Goal: Task Accomplishment & Management: Complete application form

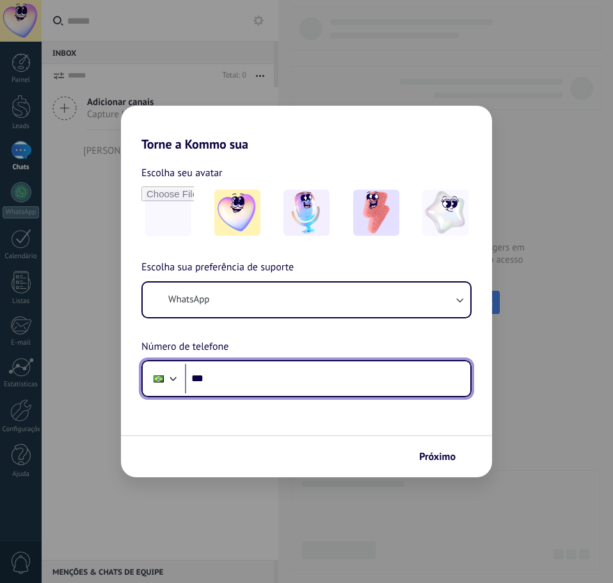
click at [248, 382] on input "***" at bounding box center [328, 378] width 286 height 29
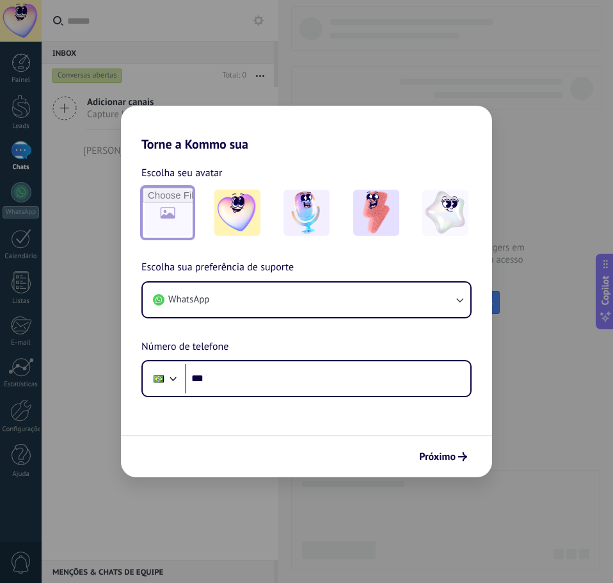
click at [165, 207] on input "file" at bounding box center [168, 213] width 50 height 50
type input "**********"
click at [170, 227] on input "file" at bounding box center [168, 213] width 50 height 50
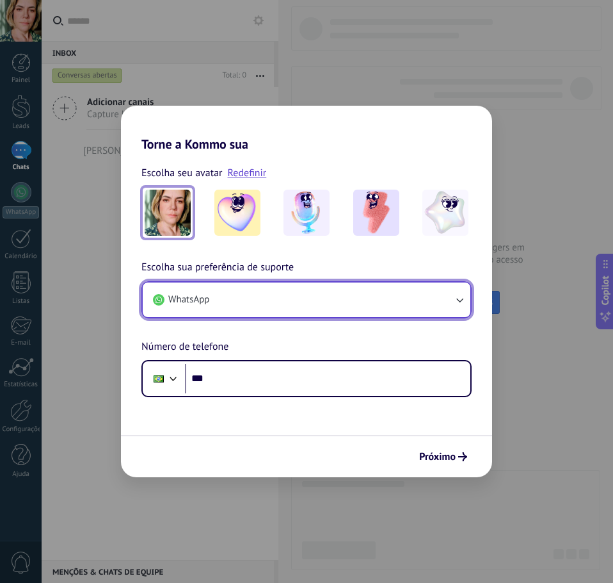
click at [253, 305] on button "WhatsApp" at bounding box center [307, 299] width 328 height 35
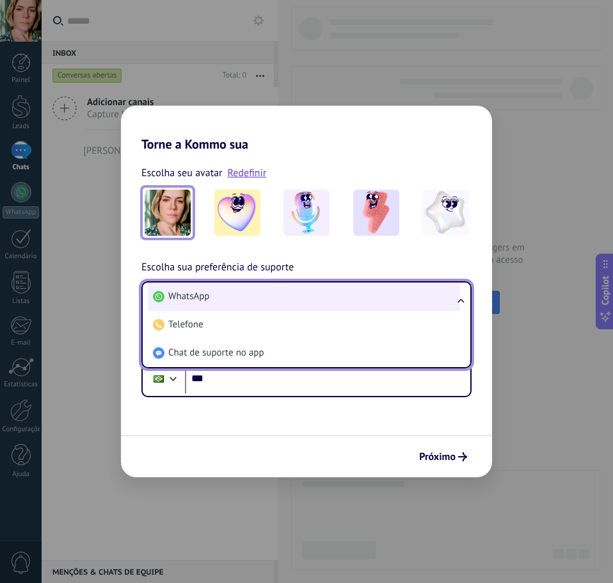
click at [251, 300] on li "WhatsApp" at bounding box center [304, 296] width 312 height 28
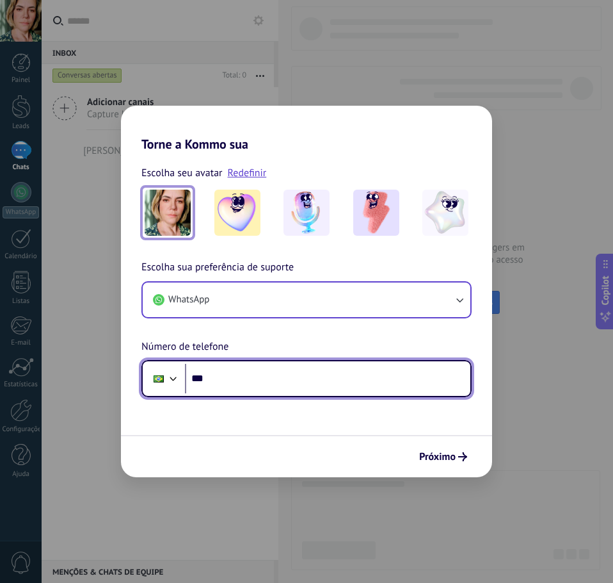
click at [224, 379] on input "***" at bounding box center [328, 378] width 286 height 29
type input "**********"
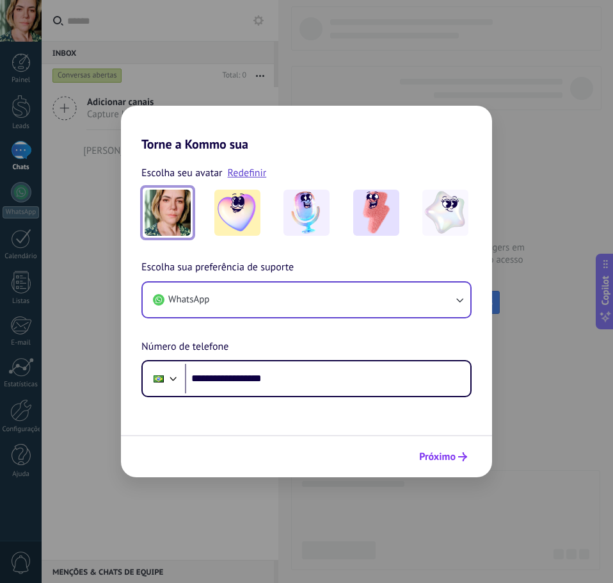
click at [448, 455] on span "Próximo" at bounding box center [437, 456] width 36 height 9
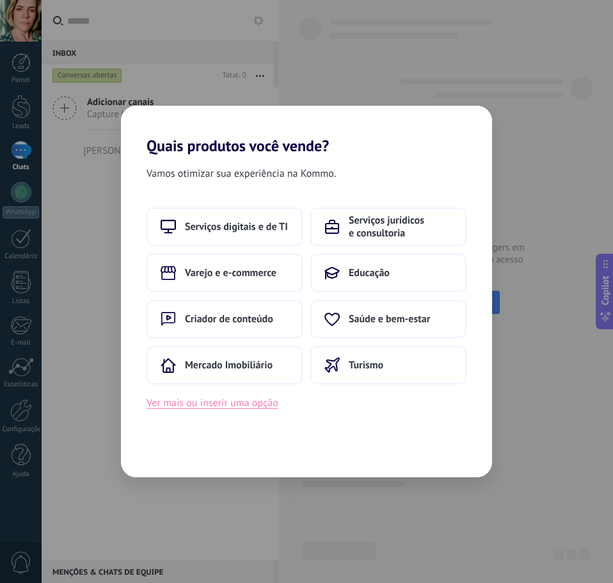
click at [266, 401] on button "Ver mais ou inserir uma opção" at bounding box center [213, 402] width 132 height 17
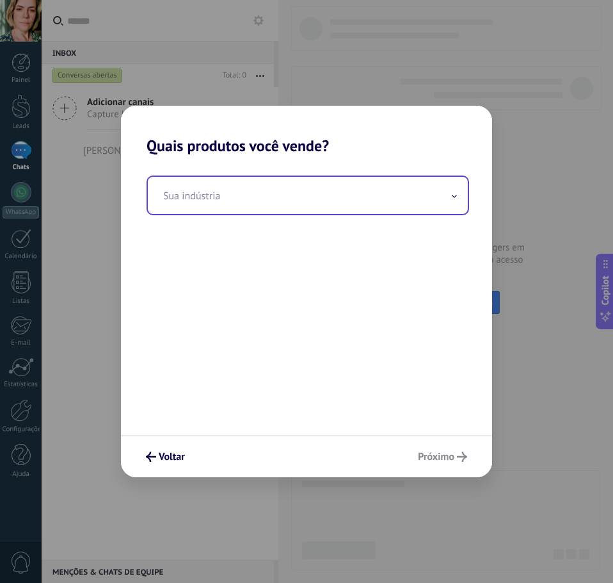
click at [458, 198] on input "text" at bounding box center [308, 195] width 320 height 37
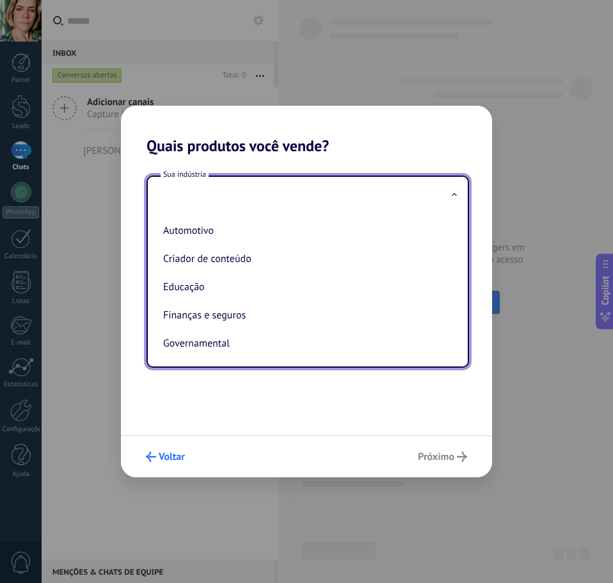
click at [178, 450] on button "Voltar" at bounding box center [165, 457] width 51 height 22
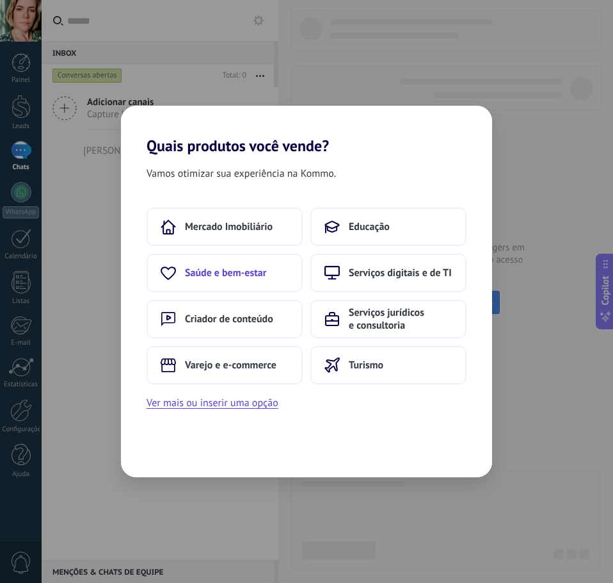
click at [185, 273] on span "Saúde e bem-estar" at bounding box center [225, 272] width 81 height 13
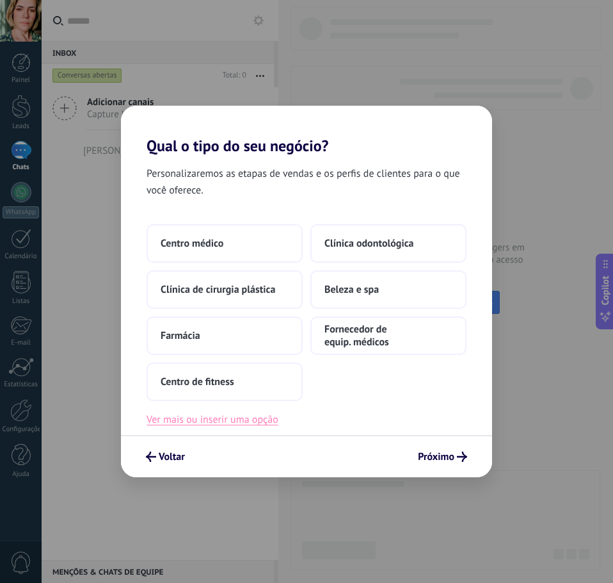
click at [231, 421] on button "Ver mais ou inserir uma opção" at bounding box center [213, 419] width 132 height 17
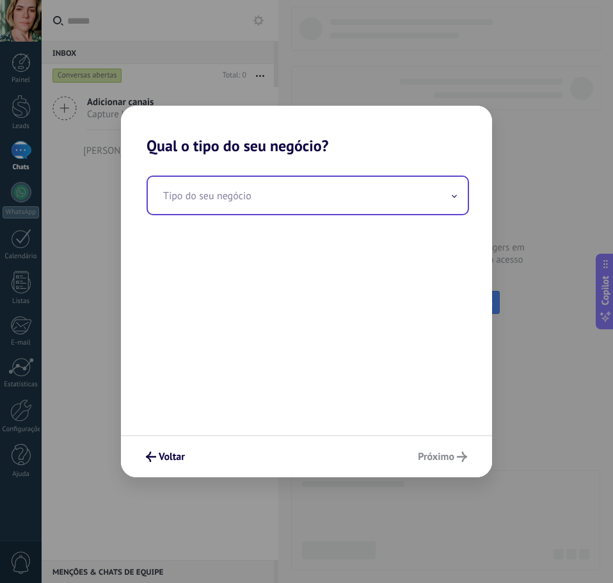
click at [179, 202] on input "text" at bounding box center [308, 195] width 320 height 37
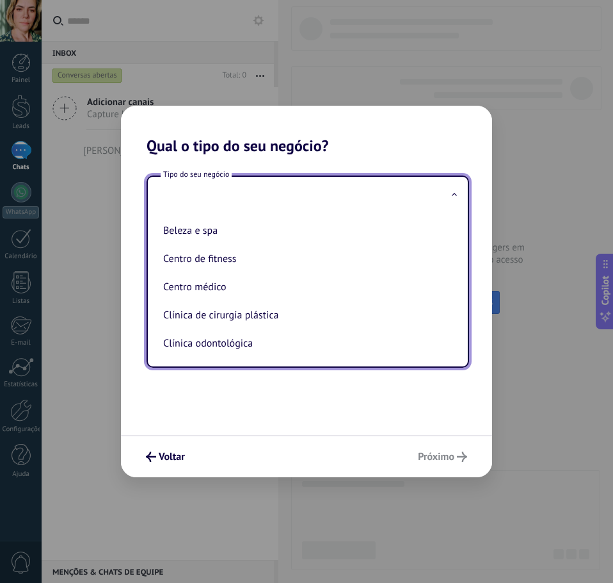
click at [182, 198] on input "text" at bounding box center [308, 195] width 320 height 37
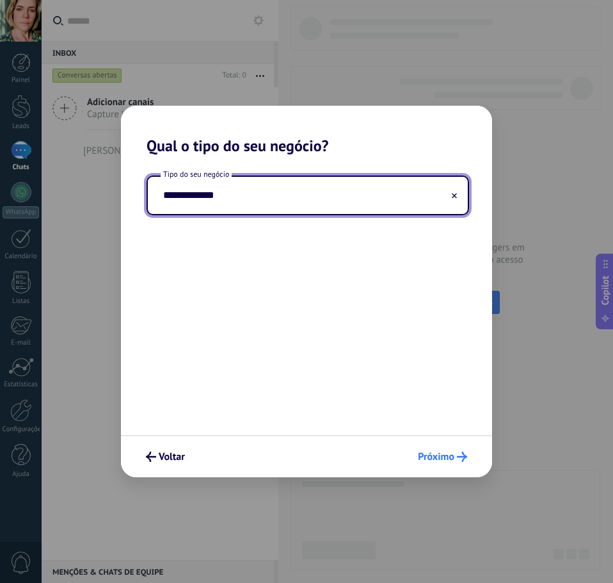
type input "**********"
click at [448, 458] on span "Próximo" at bounding box center [436, 456] width 36 height 9
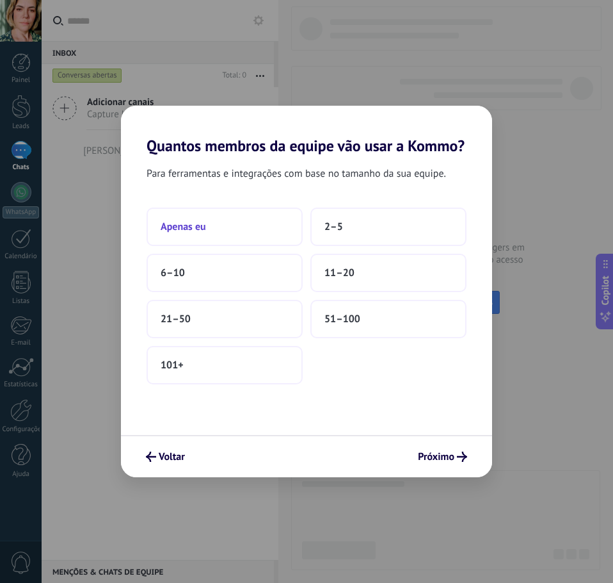
click at [232, 233] on button "Apenas eu" at bounding box center [225, 226] width 156 height 38
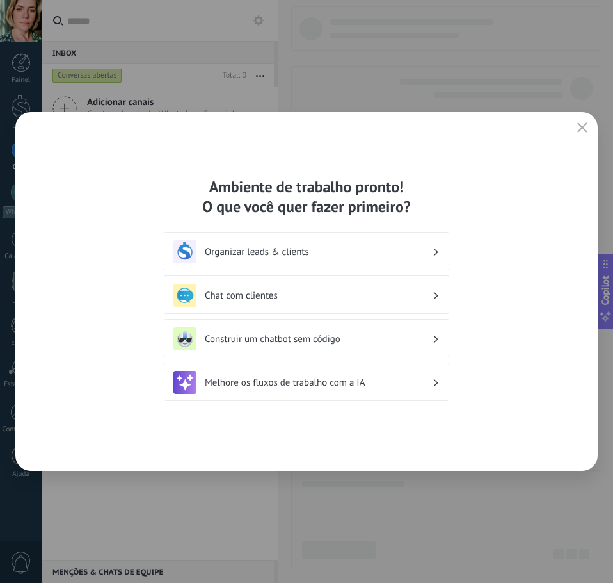
click at [337, 249] on h3 "Organizar leads & clients" at bounding box center [318, 252] width 227 height 12
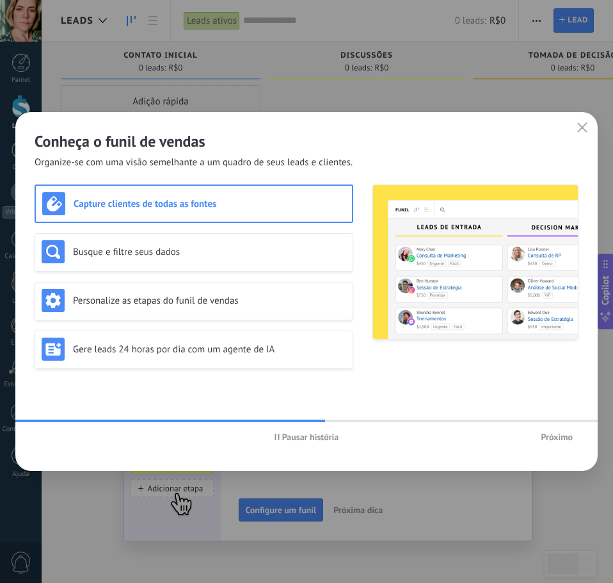
click at [101, 215] on div "Capture clientes de todas as fontes" at bounding box center [194, 203] width 304 height 23
click at [549, 438] on span "Próximo" at bounding box center [557, 436] width 32 height 9
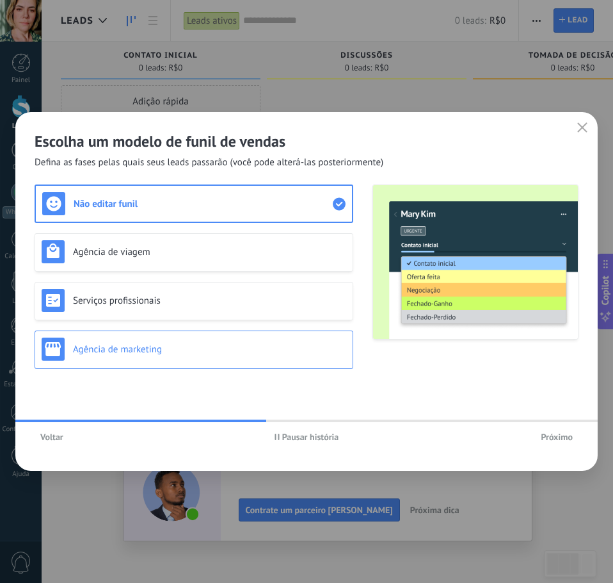
click at [106, 349] on h3 "Agência de marketing" at bounding box center [209, 349] width 273 height 12
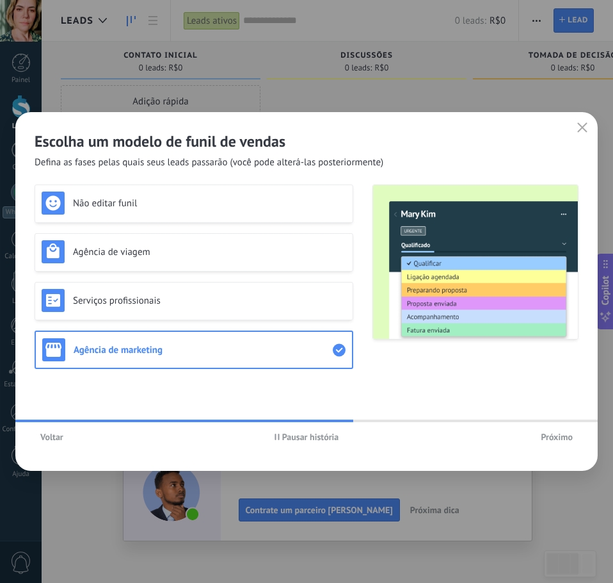
click at [560, 437] on span "Próximo" at bounding box center [557, 436] width 32 height 9
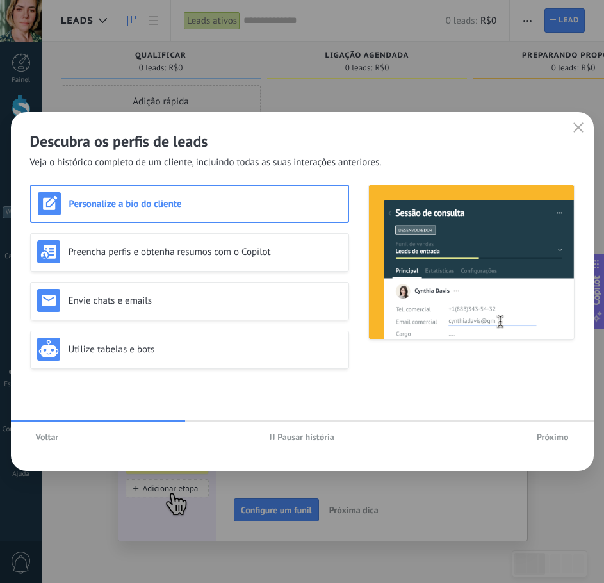
click at [560, 438] on span "Próximo" at bounding box center [553, 436] width 32 height 9
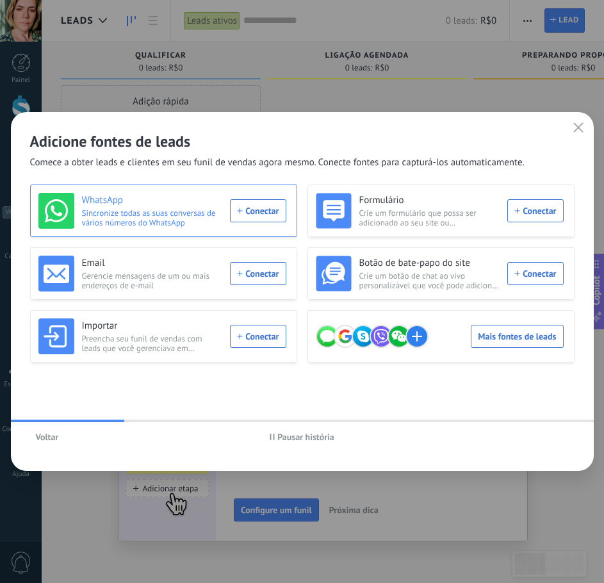
click at [263, 211] on div "WhatsApp Sincronize todas as suas conversas de vários números do WhatsApp Conec…" at bounding box center [162, 211] width 248 height 36
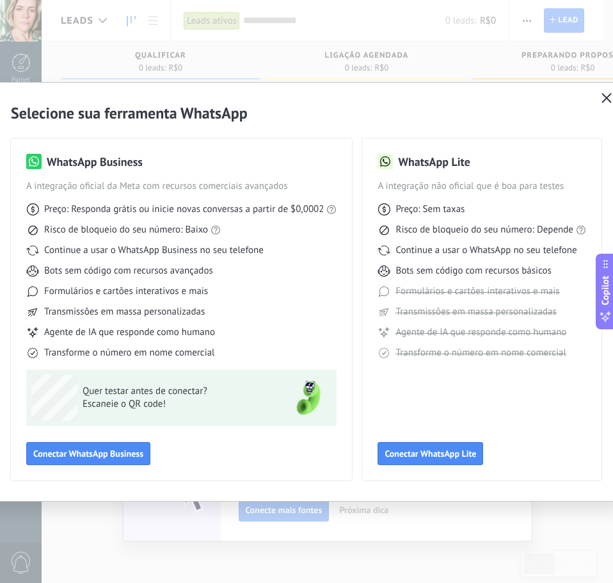
click at [601, 92] on button "button" at bounding box center [607, 99] width 17 height 18
